Goal: Information Seeking & Learning: Find specific page/section

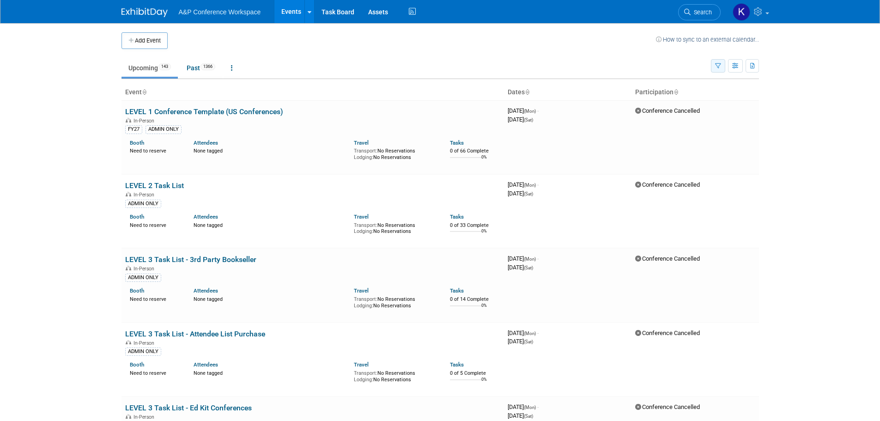
click at [721, 67] on button "button" at bounding box center [718, 65] width 14 height 13
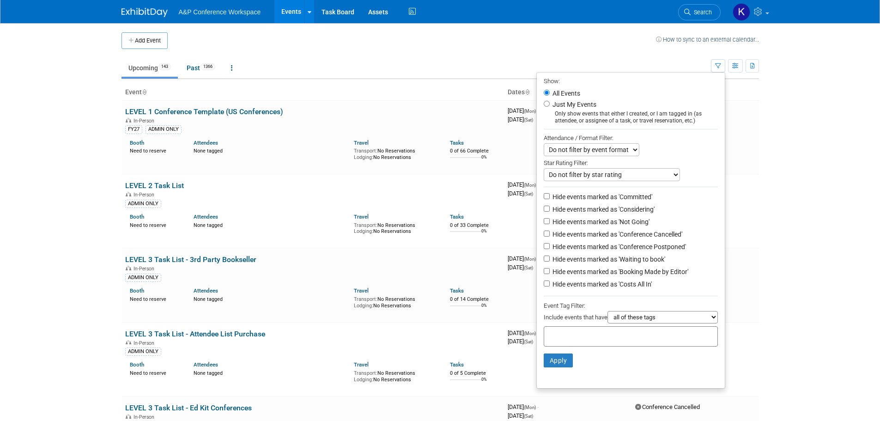
click at [813, 226] on body "A&P Conference Workspace Events Add Event Bulk Upload Events Shareable Event Bo…" at bounding box center [440, 210] width 880 height 421
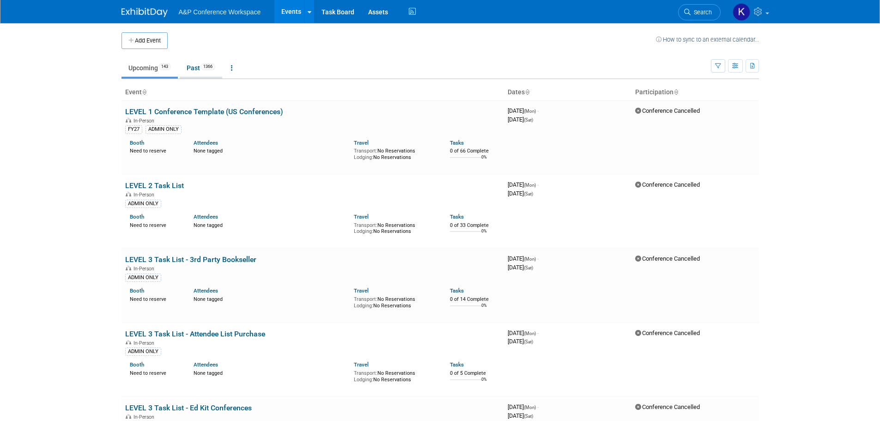
click at [188, 63] on link "Past 1366" at bounding box center [201, 68] width 42 height 18
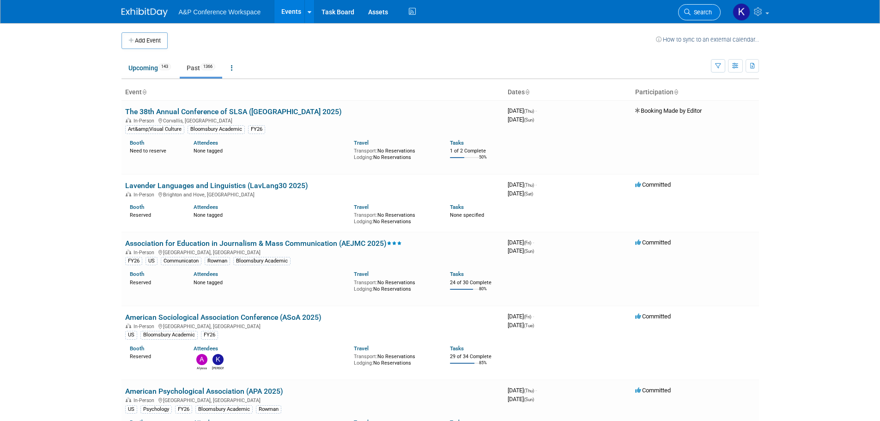
click at [696, 8] on link "Search" at bounding box center [699, 12] width 42 height 16
click at [697, 7] on link "Search" at bounding box center [699, 12] width 42 height 16
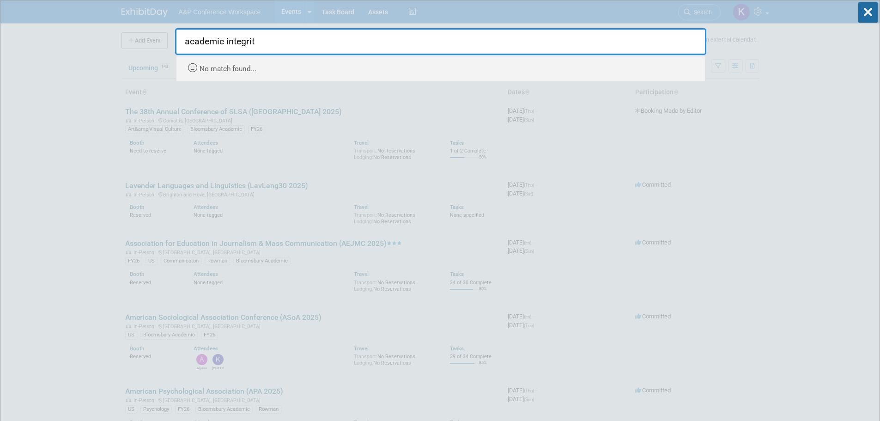
type input "academic integrity"
